Goal: Task Accomplishment & Management: Use online tool/utility

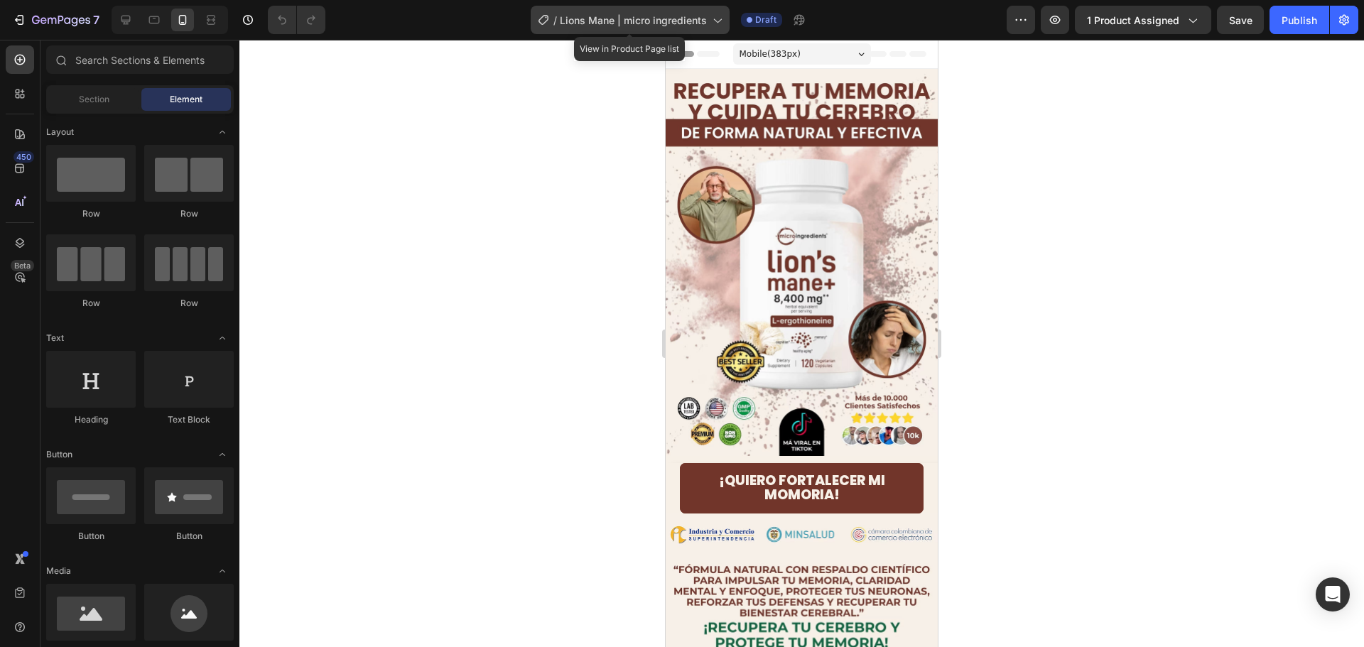
click at [648, 18] on span "Lions Mane | micro ingredients" at bounding box center [633, 20] width 147 height 15
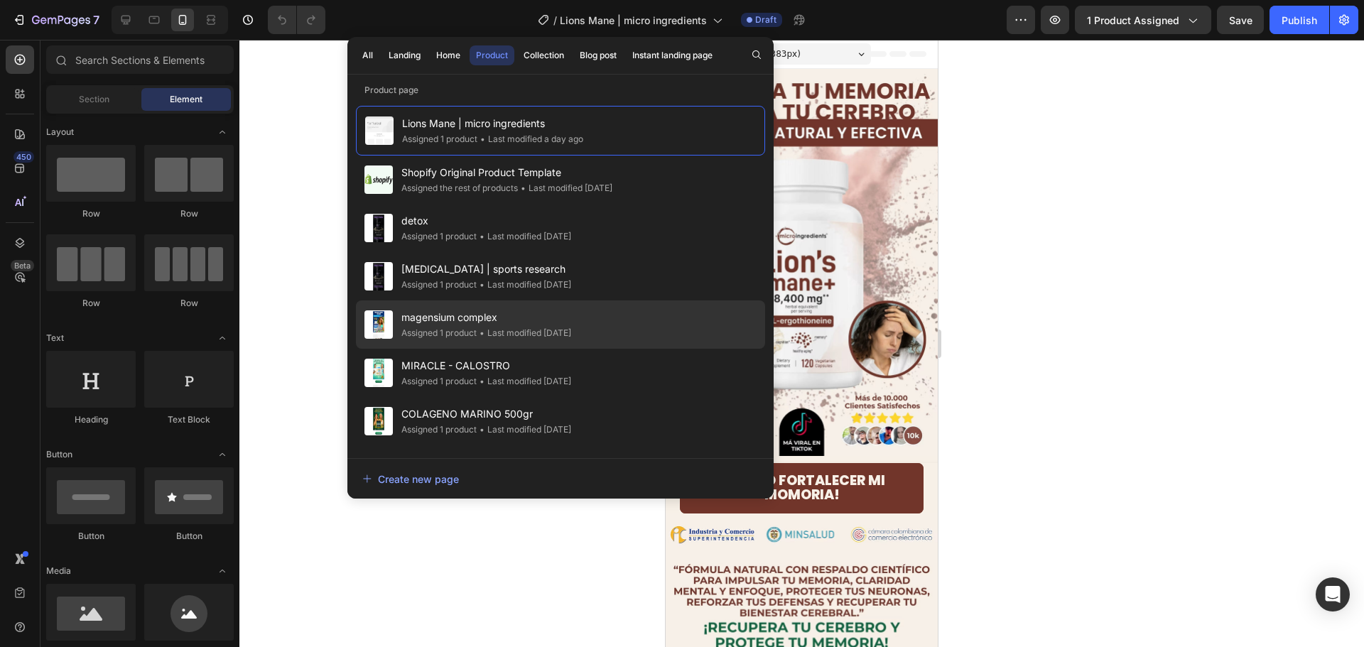
click at [502, 323] on span "magensium complex" at bounding box center [486, 317] width 170 height 17
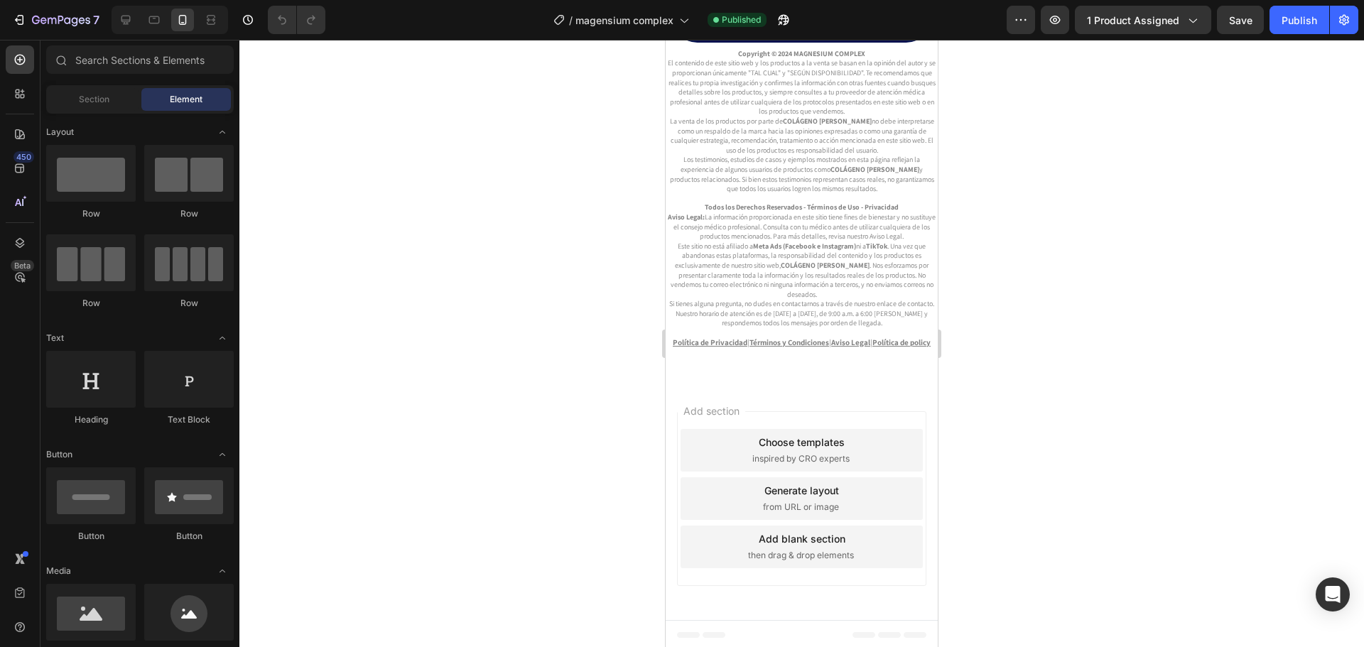
scroll to position [5402, 0]
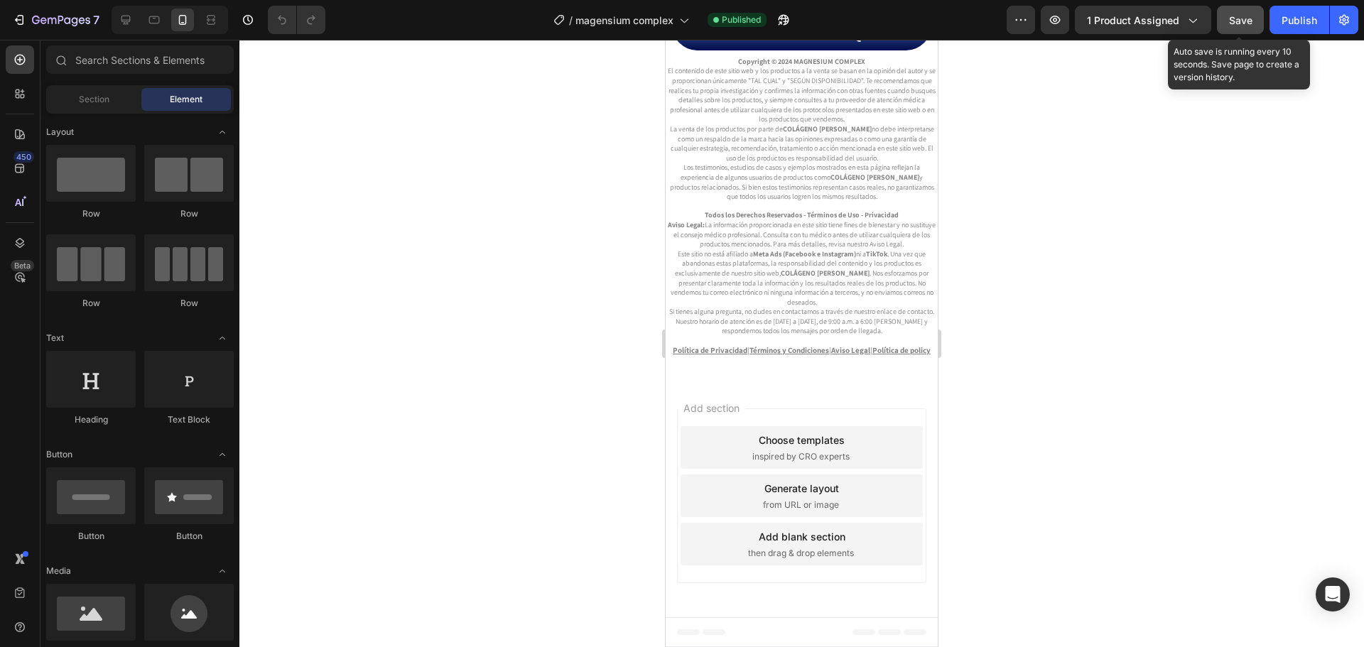
click at [1238, 18] on span "Save" at bounding box center [1240, 20] width 23 height 12
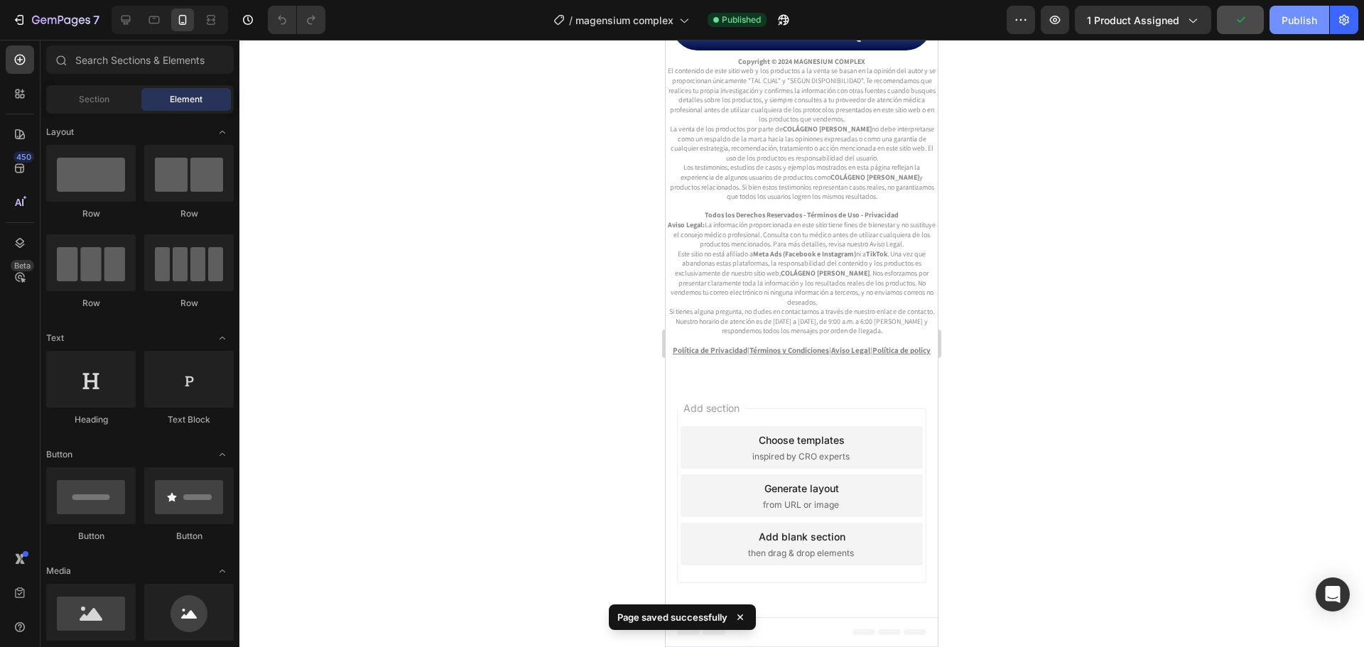
click at [1304, 23] on div "Publish" at bounding box center [1300, 20] width 36 height 15
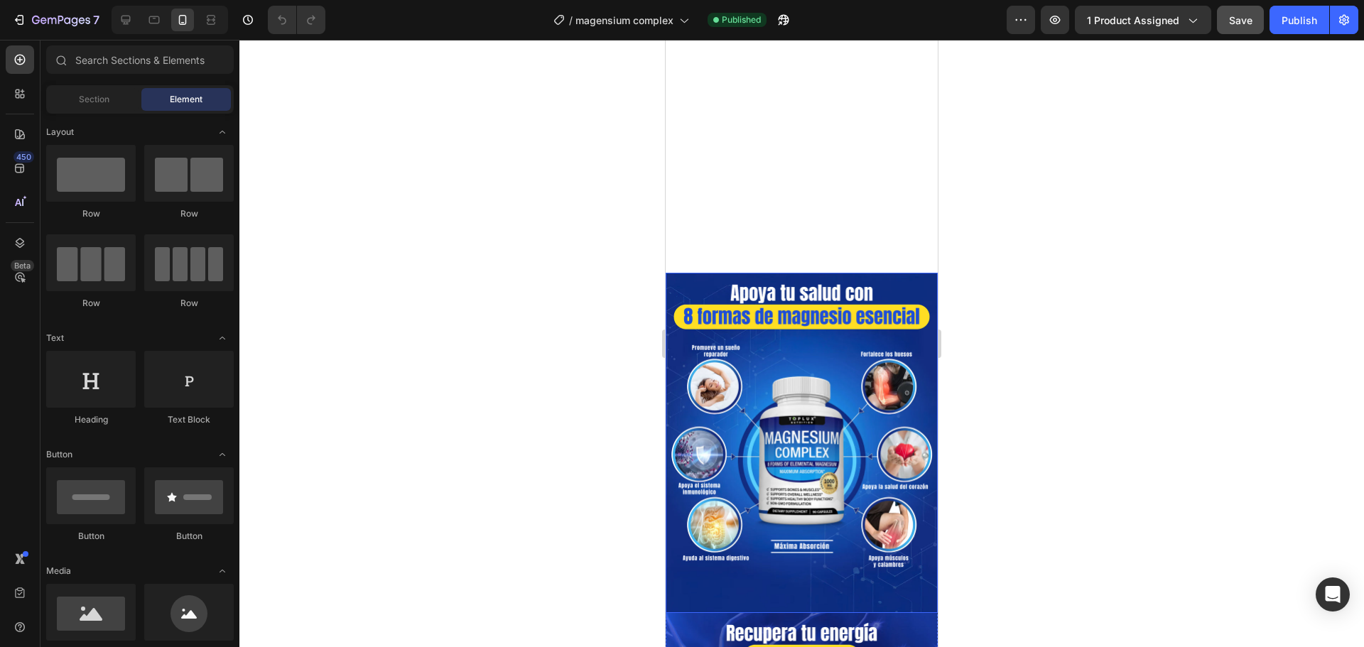
scroll to position [0, 0]
